Goal: Book appointment/travel/reservation

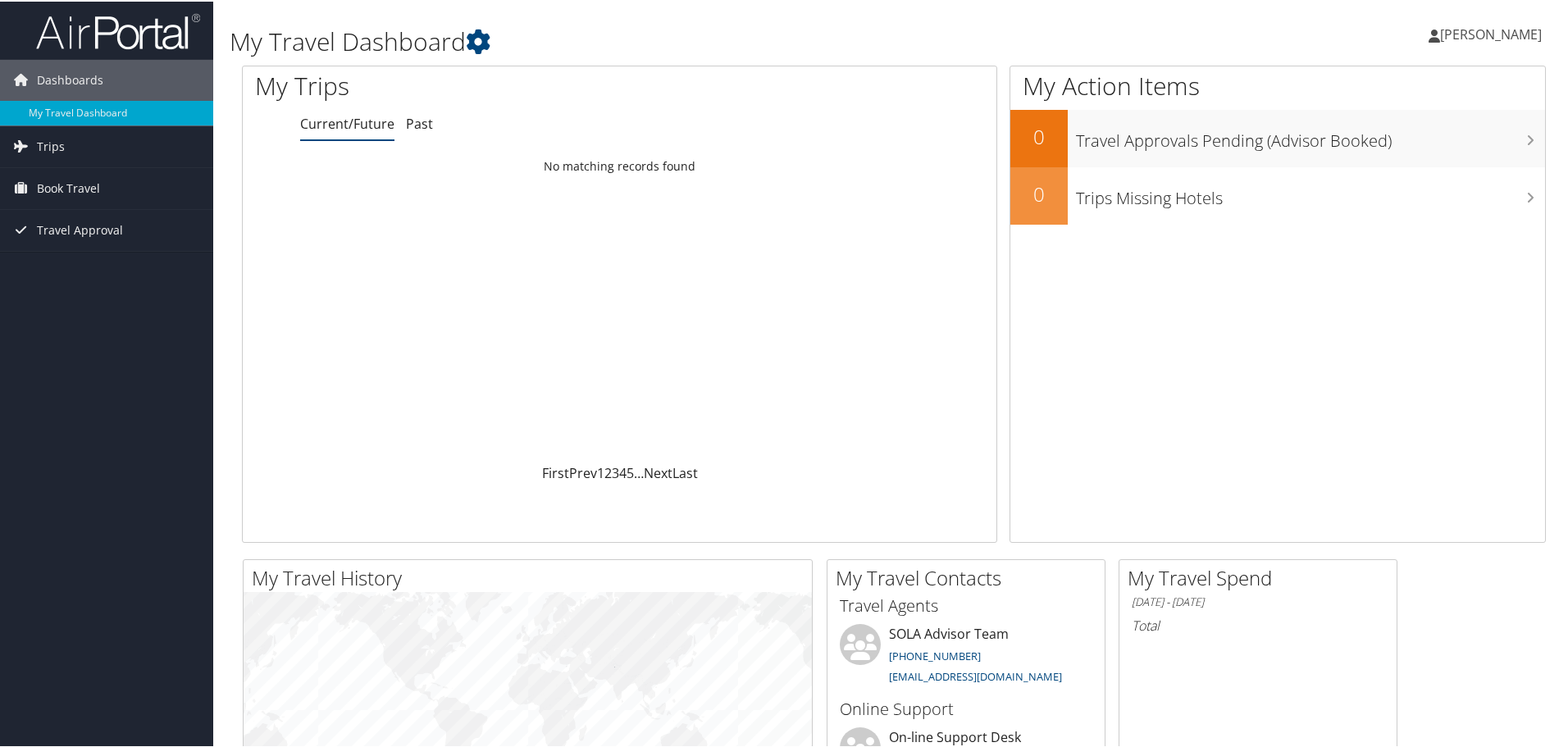
click at [58, 186] on span "Book Travel" at bounding box center [68, 187] width 63 height 41
click at [70, 273] on link "Book/Manage Online Trips" at bounding box center [106, 269] width 214 height 25
